Goal: Navigation & Orientation: Find specific page/section

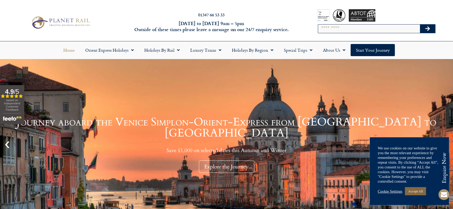
click at [418, 191] on link "Accept All" at bounding box center [415, 191] width 21 height 8
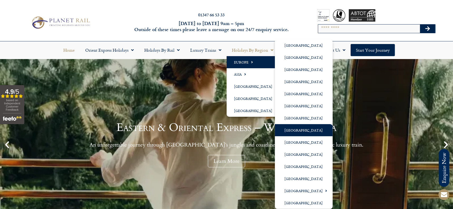
click at [289, 132] on link "[GEOGRAPHIC_DATA]" at bounding box center [304, 130] width 58 height 12
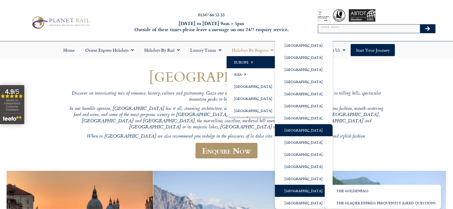
click at [294, 191] on link "[GEOGRAPHIC_DATA]" at bounding box center [304, 191] width 58 height 12
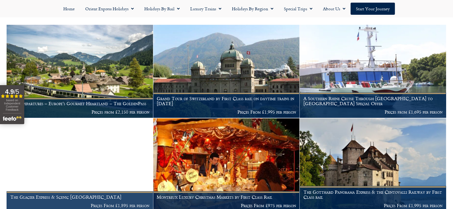
scroll to position [179, 0]
